Goal: Information Seeking & Learning: Find specific fact

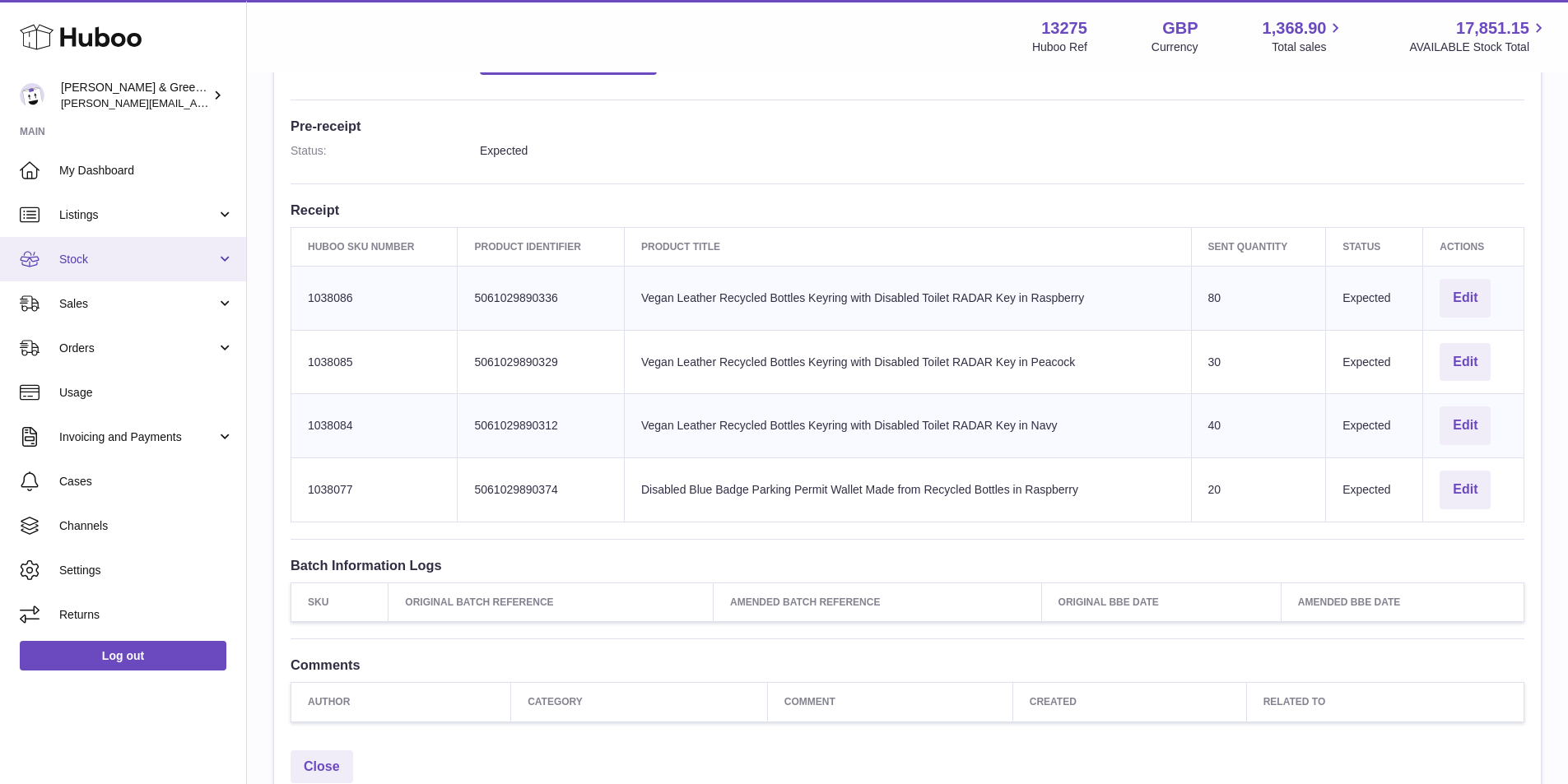
click at [102, 255] on span "Stock" at bounding box center [138, 259] width 157 height 16
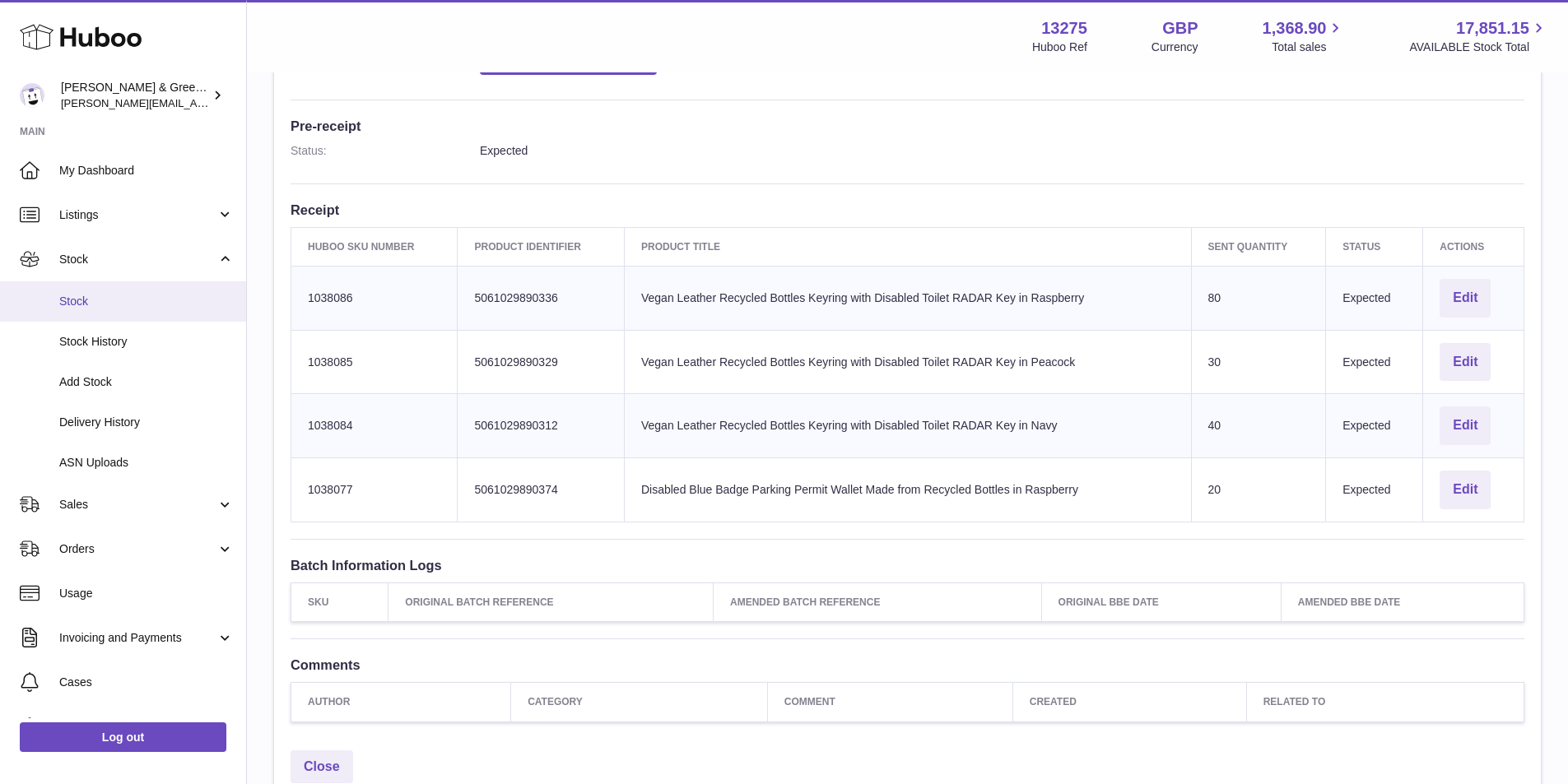
click at [103, 293] on span "Stock" at bounding box center [147, 301] width 175 height 16
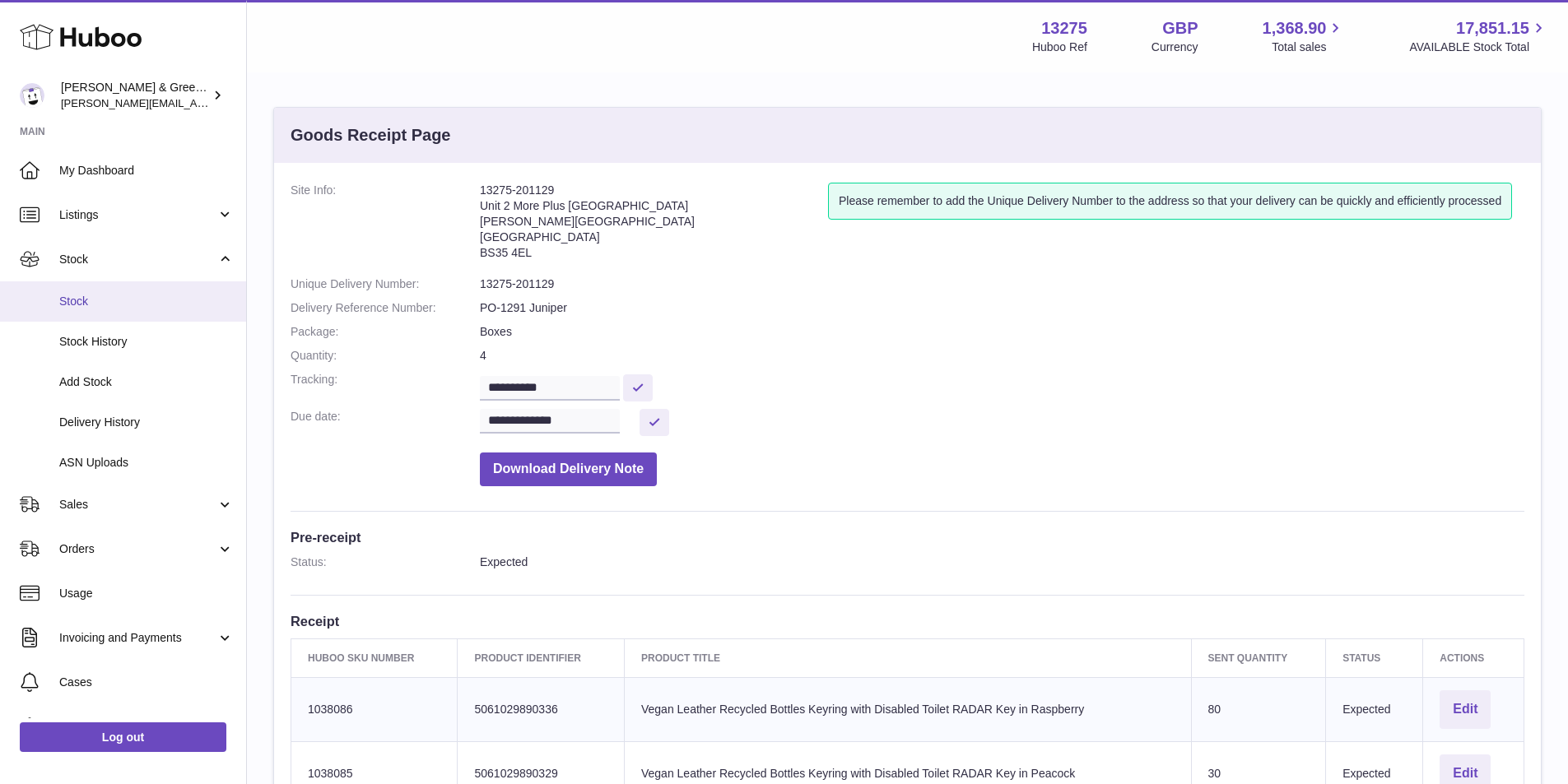
click at [107, 290] on link "Stock" at bounding box center [123, 301] width 246 height 40
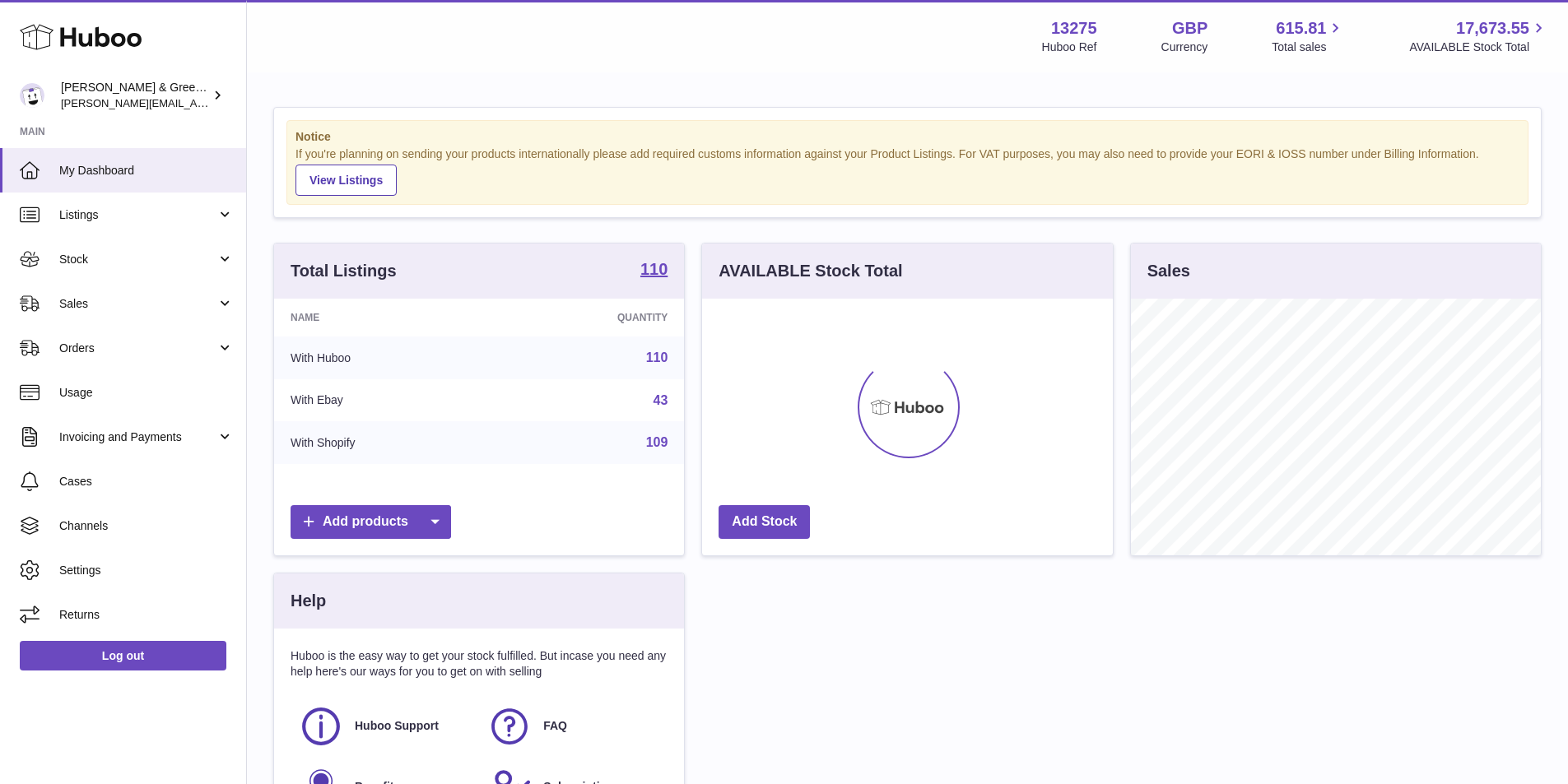
scroll to position [257, 411]
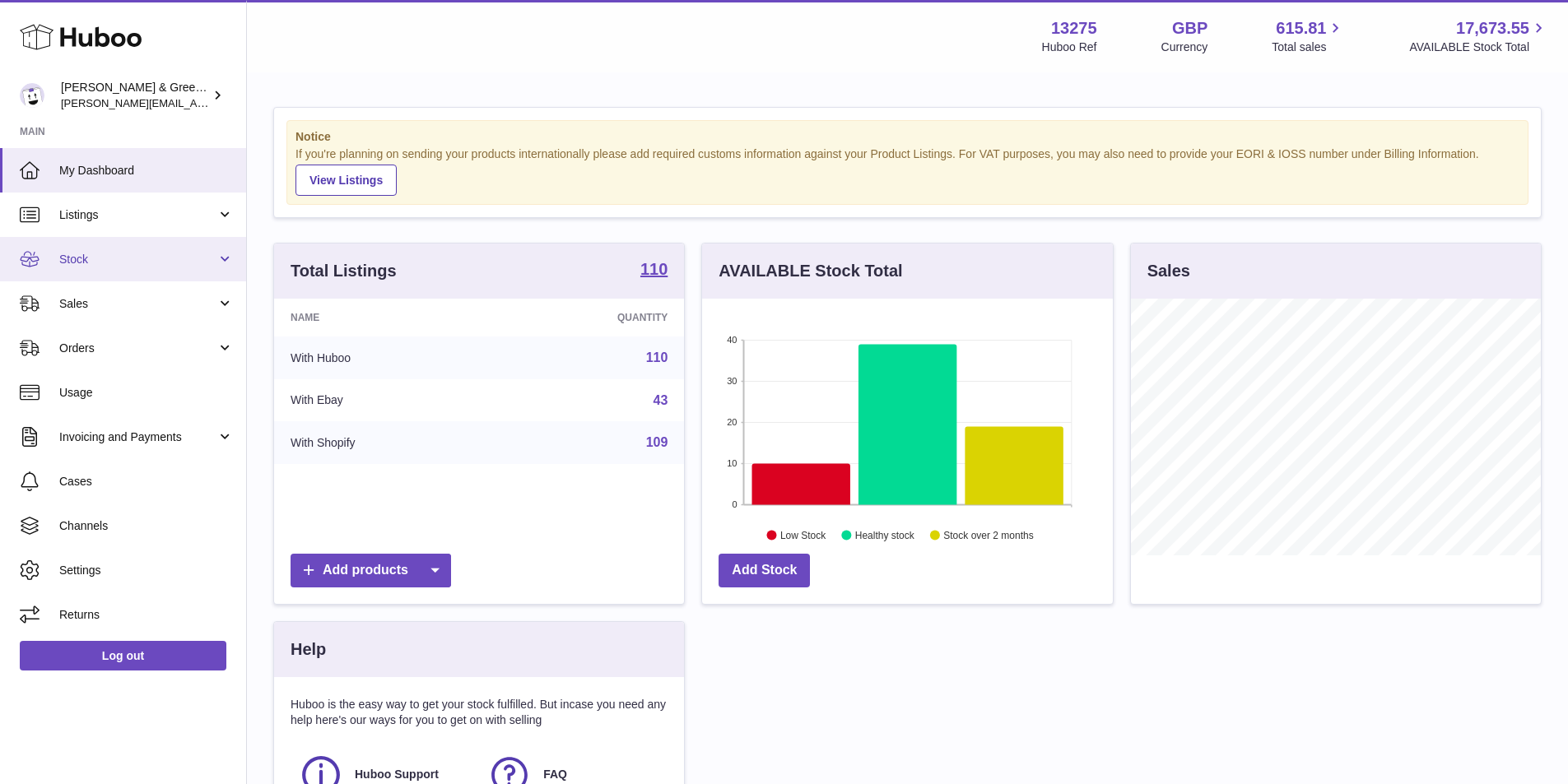
click at [191, 265] on span "Stock" at bounding box center [138, 259] width 157 height 16
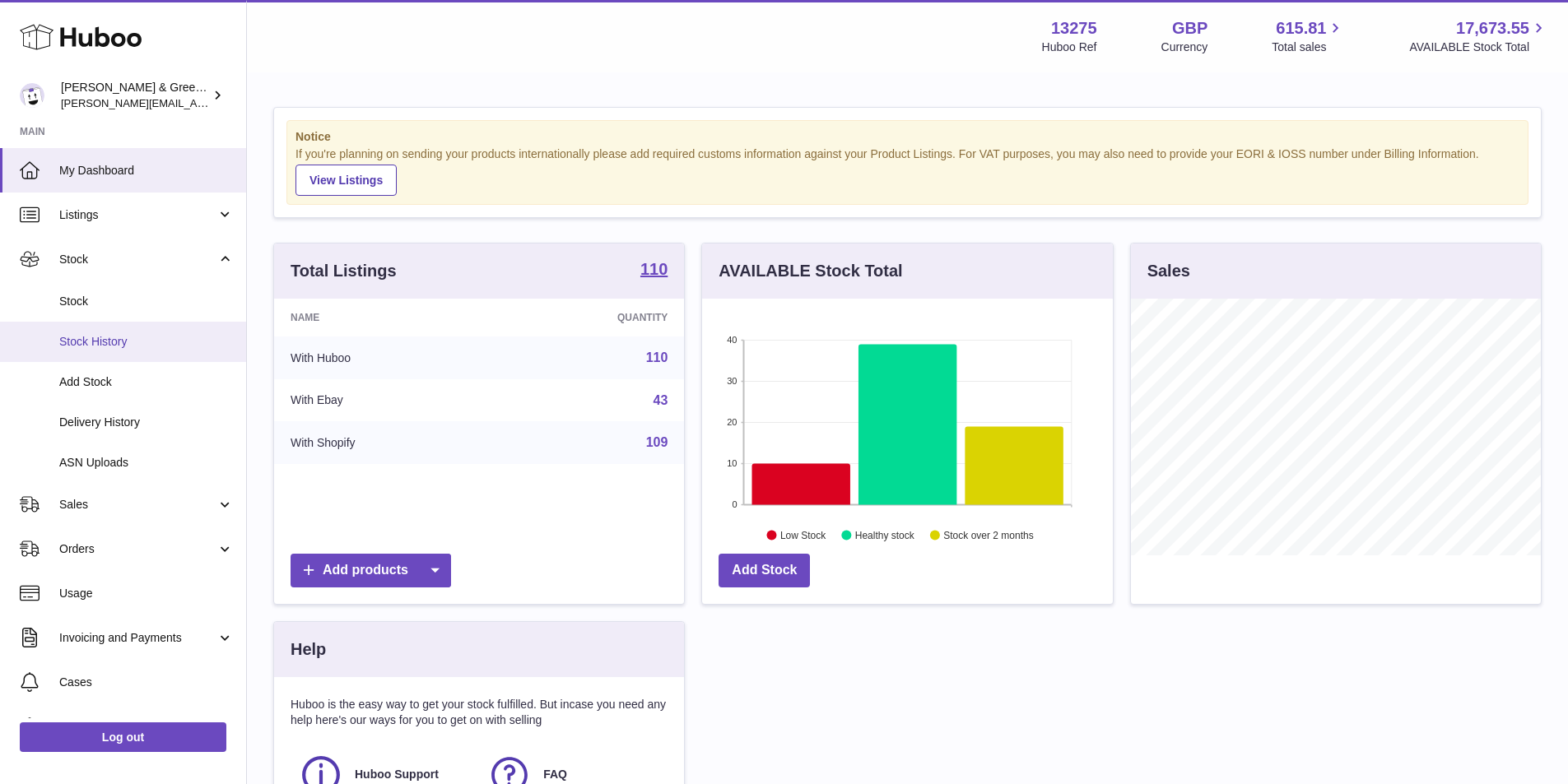
click at [164, 344] on span "Stock History" at bounding box center [147, 342] width 175 height 16
click at [168, 308] on span "Stock" at bounding box center [147, 301] width 175 height 16
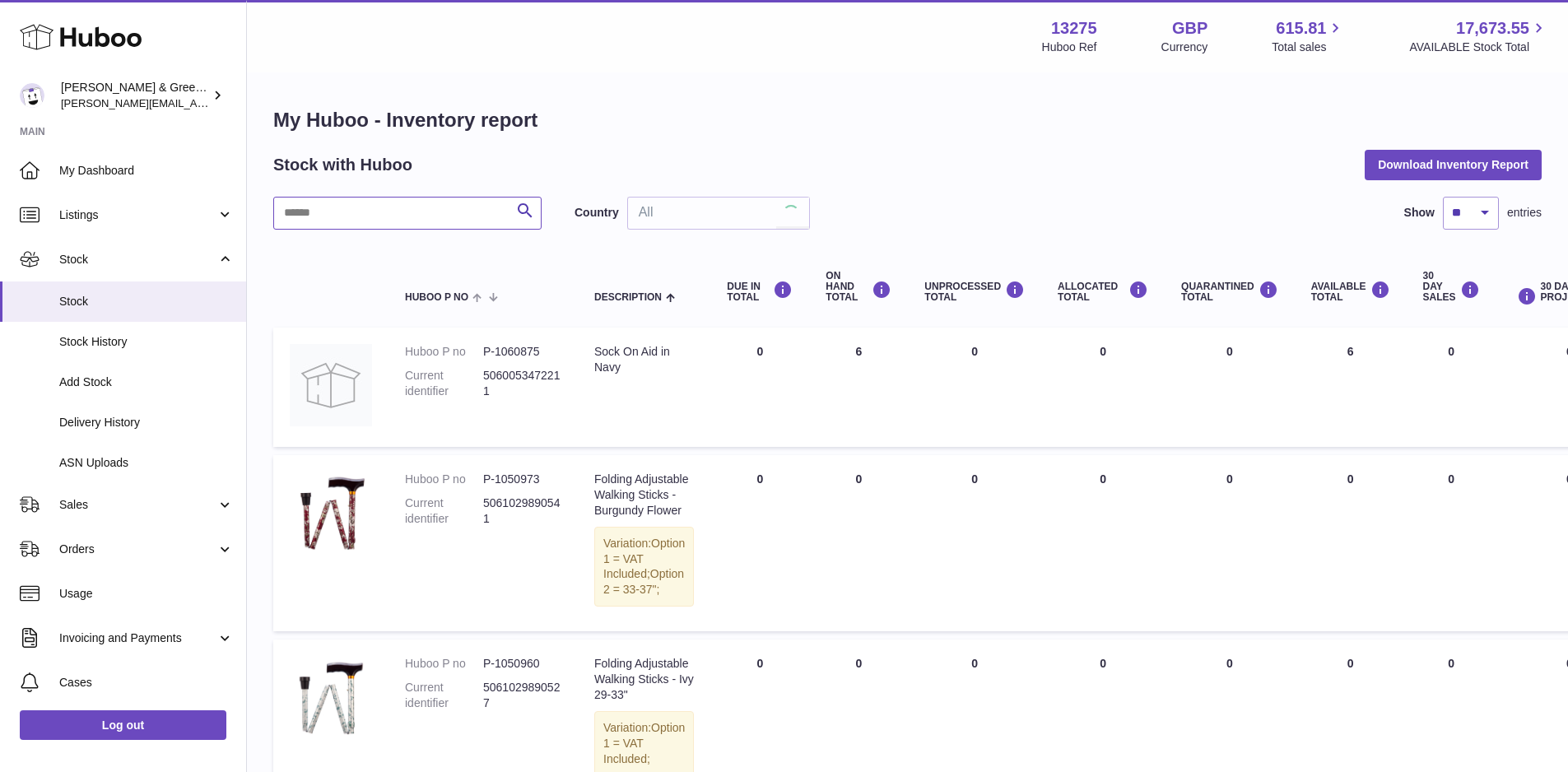
click at [422, 212] on input "text" at bounding box center [407, 213] width 268 height 33
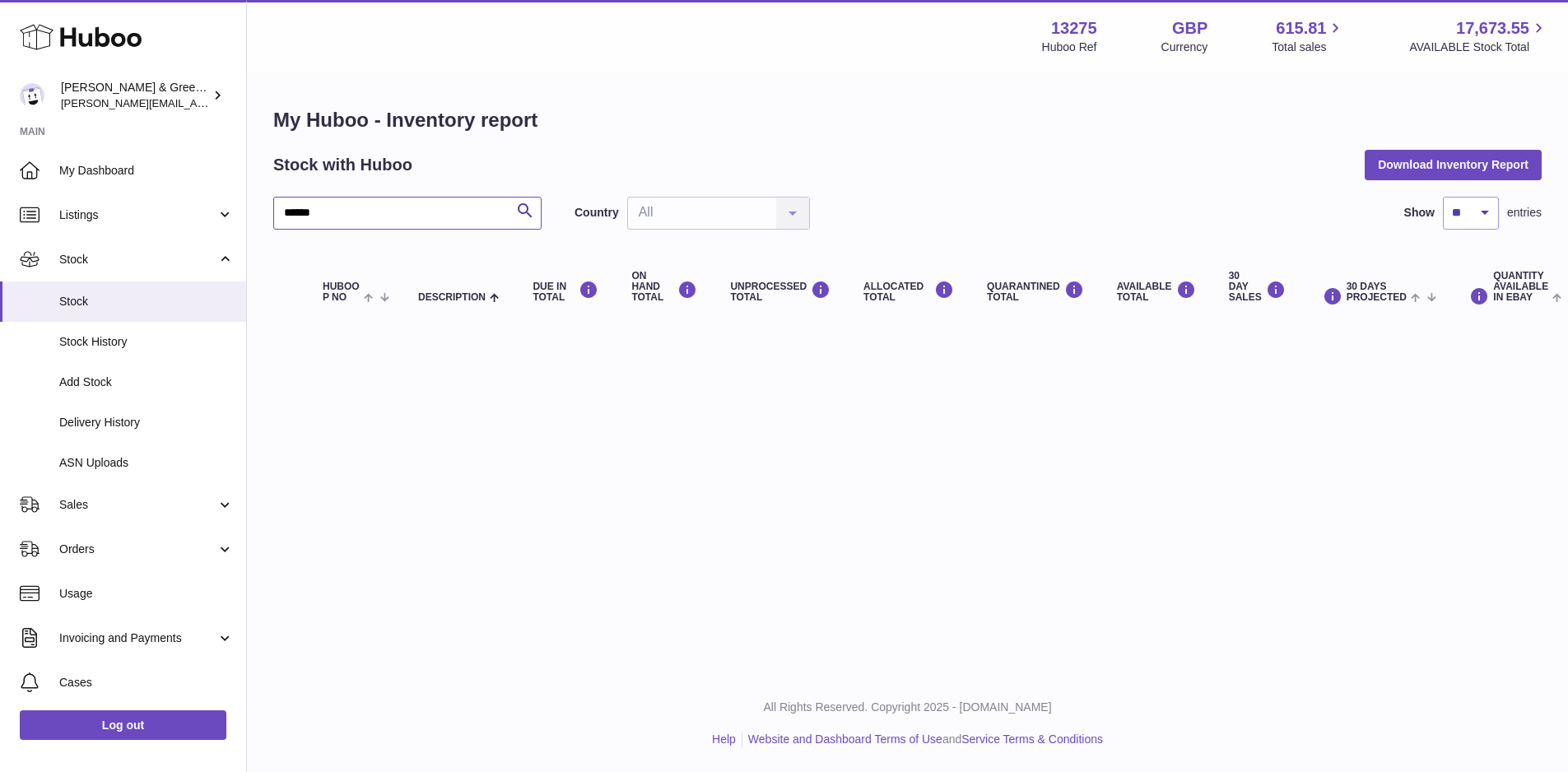
type input "******"
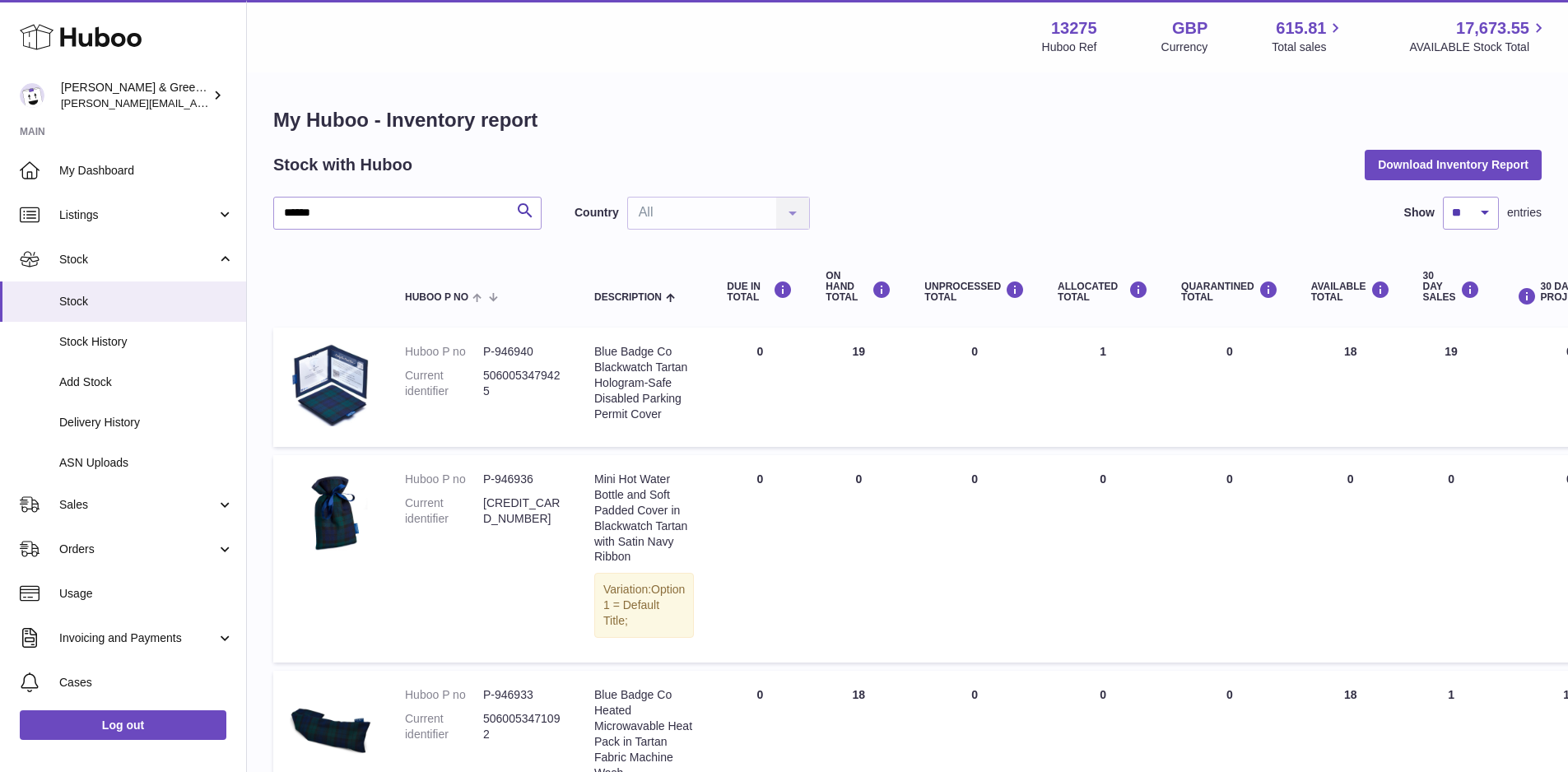
click at [505, 358] on dd "P-946940" at bounding box center [522, 352] width 79 height 16
drag, startPoint x: 540, startPoint y: 348, endPoint x: 483, endPoint y: 348, distance: 57.0
click at [483, 348] on dd "P-946940" at bounding box center [522, 352] width 79 height 16
drag, startPoint x: 635, startPoint y: 440, endPoint x: 595, endPoint y: 350, distance: 98.5
click at [595, 350] on div "Blue Badge Co Blackwatch Tartan Hologram-Safe Disabled Parking Permit Cover" at bounding box center [644, 383] width 100 height 78
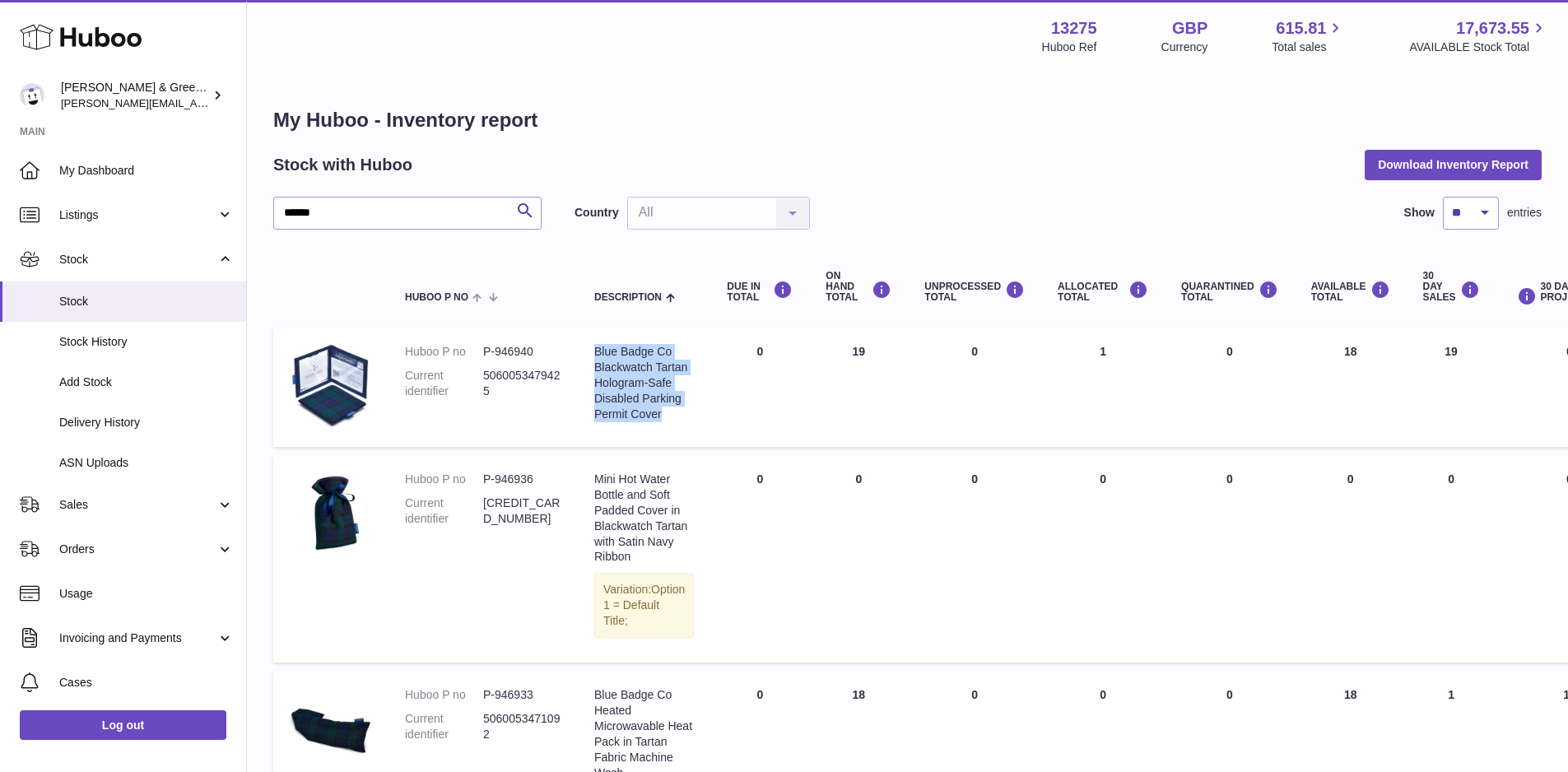
copy div "Blue Badge Co Blackwatch Tartan Hologram-Safe Disabled Parking Permit Cover"
click at [539, 376] on dd "5060053479425" at bounding box center [522, 383] width 79 height 31
drag, startPoint x: 542, startPoint y: 352, endPoint x: 479, endPoint y: 351, distance: 63.0
click at [479, 351] on dl "Huboo P no P-946940 Current identifier 5060053479425" at bounding box center [483, 376] width 156 height 64
copy dl "P-946940"
